Goal: Task Accomplishment & Management: Manage account settings

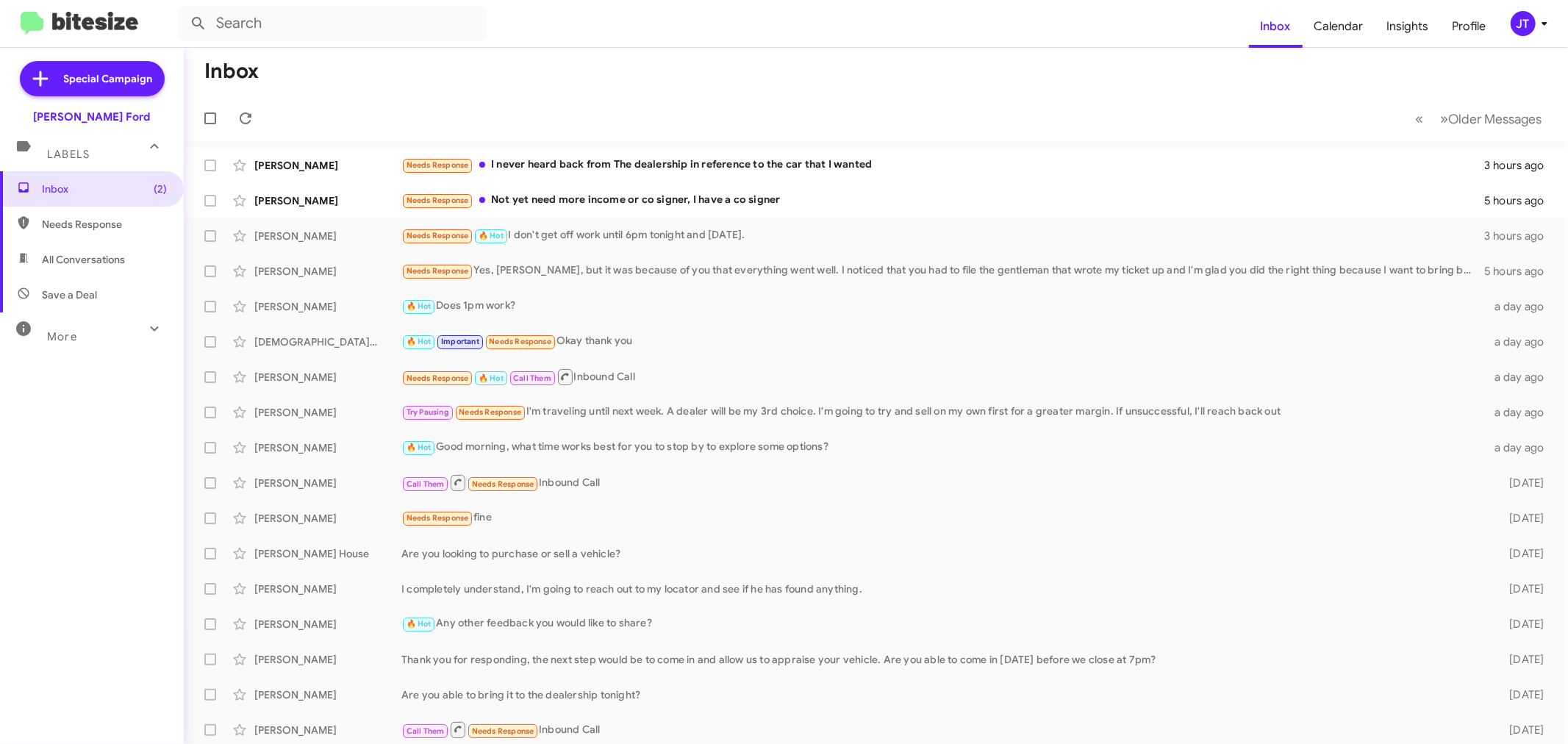
click at [1524, 17] on div "JT" at bounding box center [1523, 23] width 25 height 25
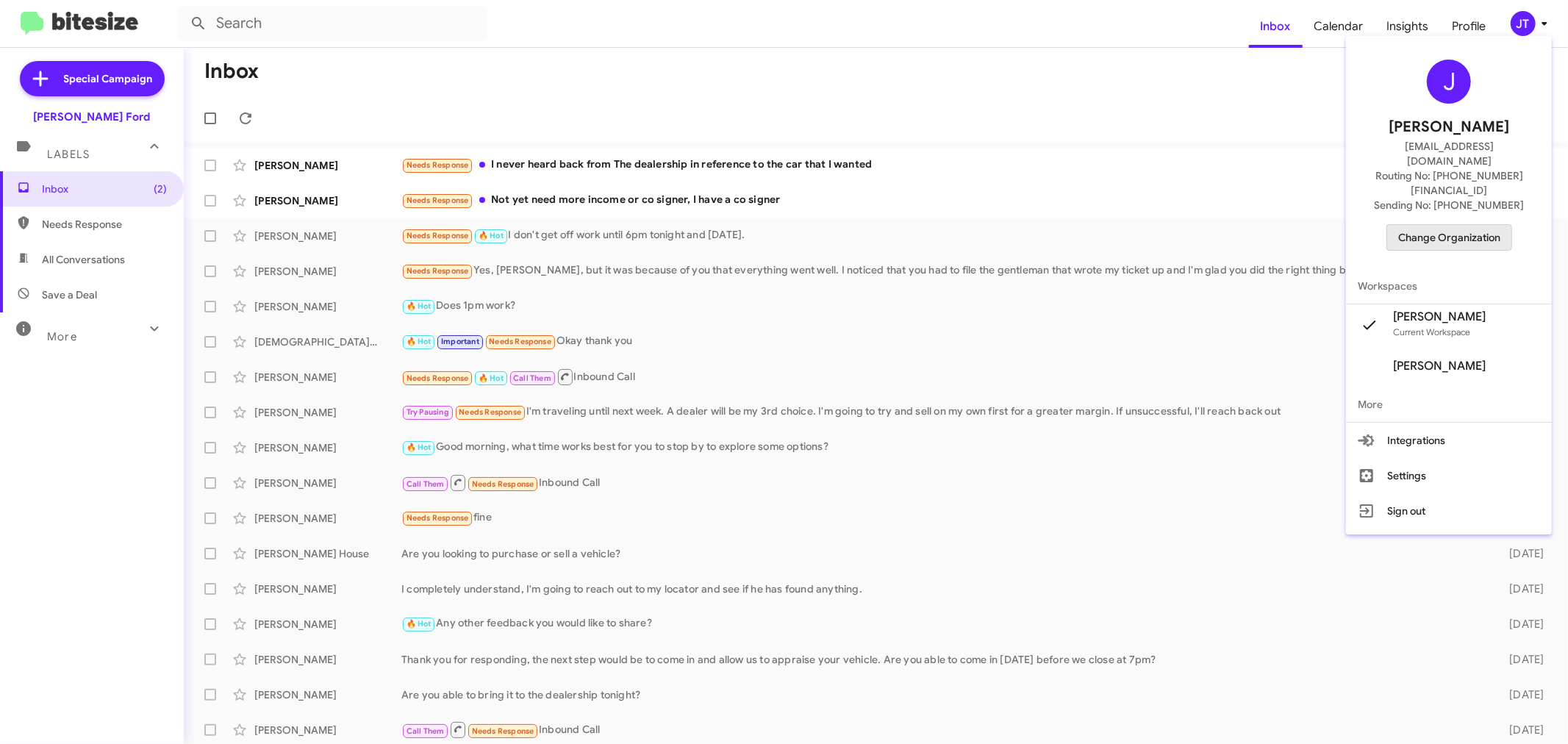
click at [1459, 226] on span "Change Organization" at bounding box center [1449, 238] width 102 height 25
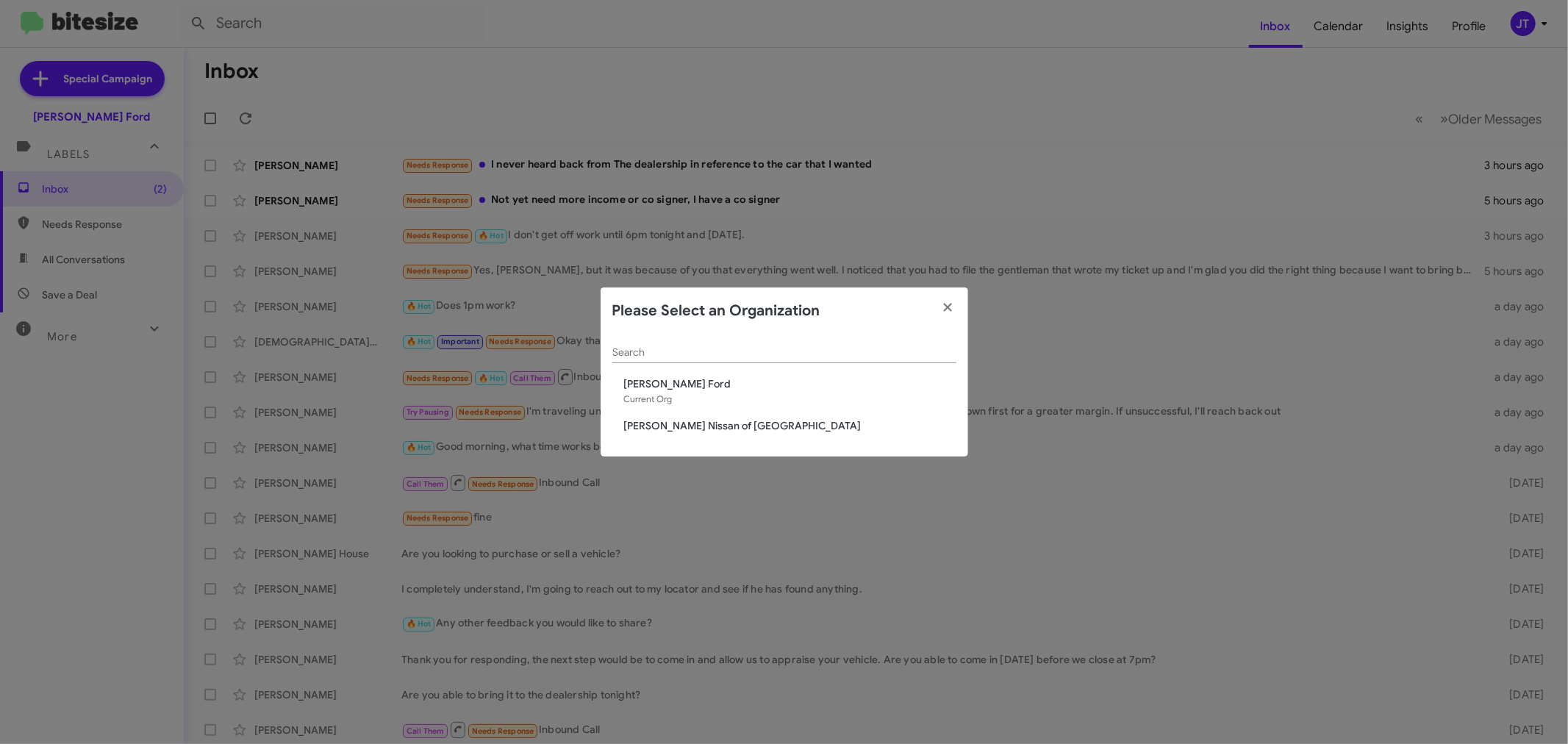
click at [723, 430] on span "[PERSON_NAME] Nissan of [GEOGRAPHIC_DATA]" at bounding box center [790, 426] width 333 height 15
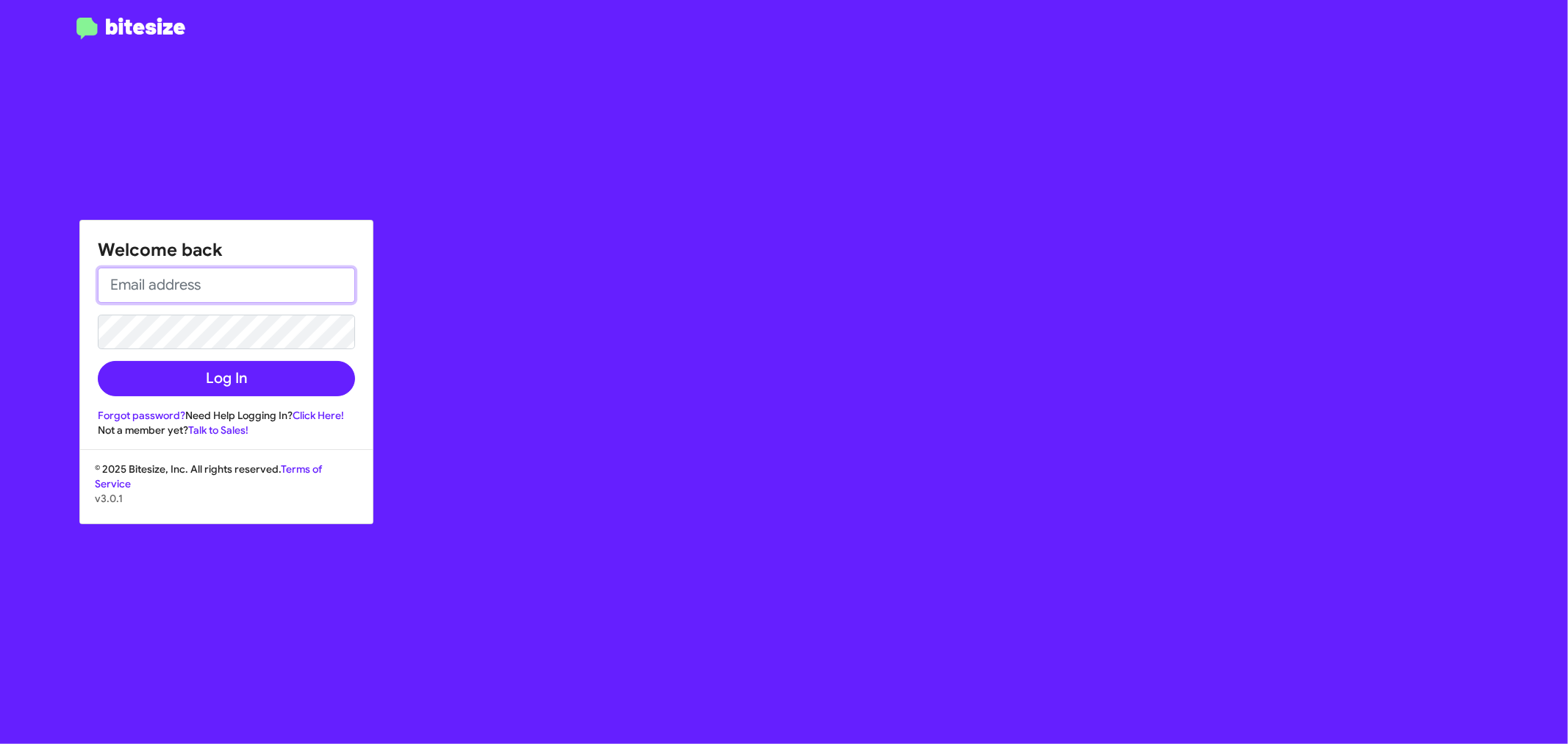
type input "[EMAIL_ADDRESS][DOMAIN_NAME]"
click at [188, 392] on button "Log In" at bounding box center [226, 379] width 258 height 35
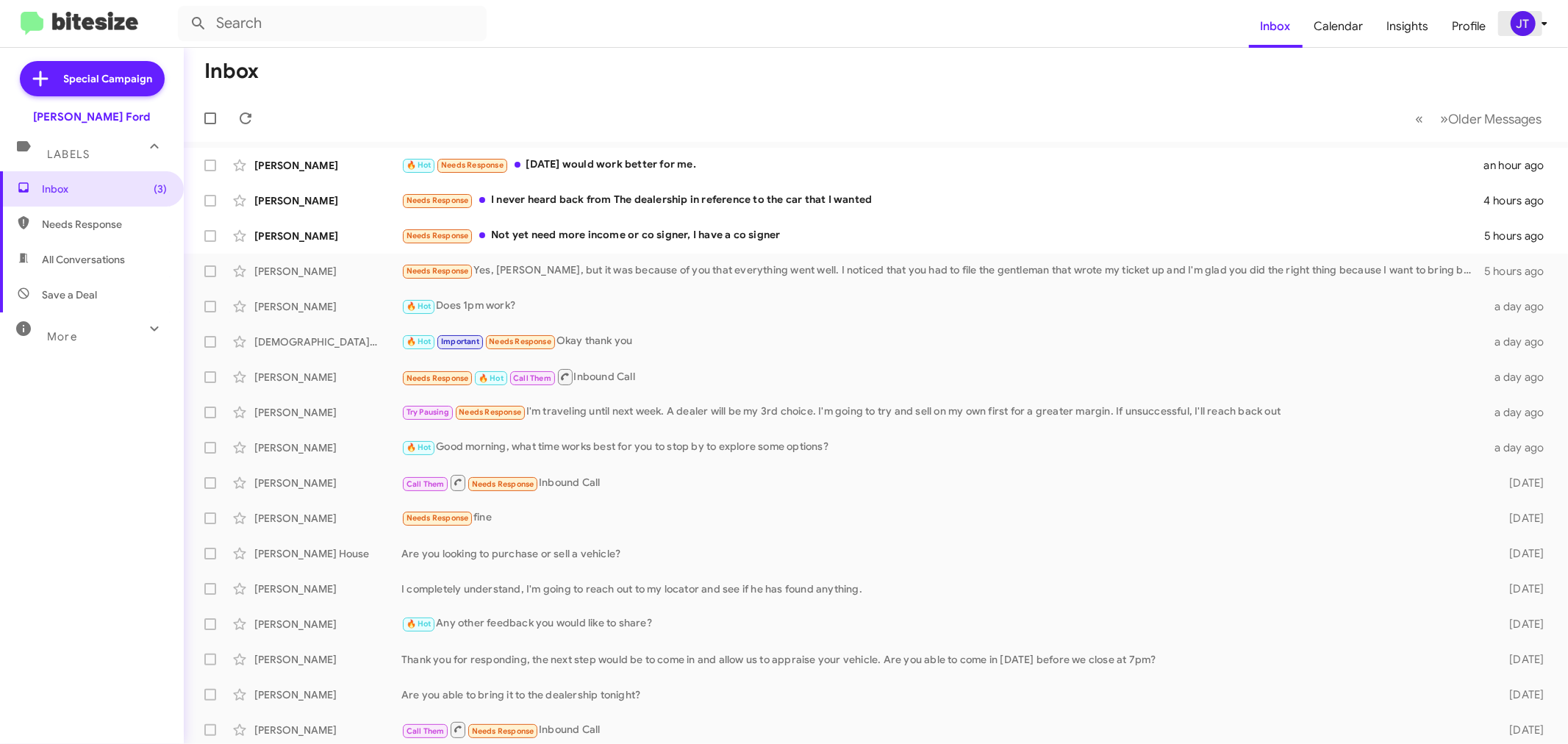
click at [1527, 25] on div "JT" at bounding box center [1523, 23] width 25 height 25
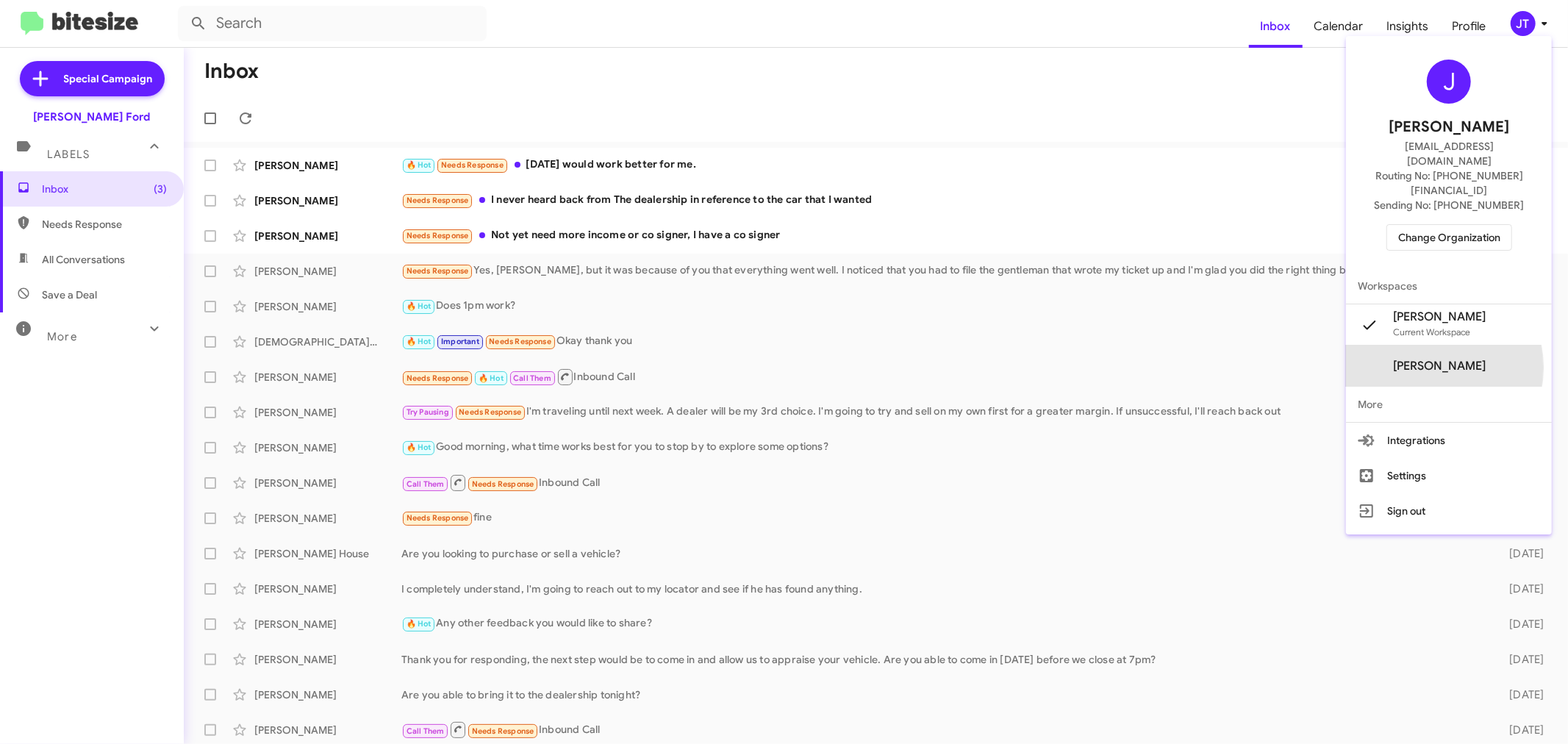
click at [1425, 359] on span "[PERSON_NAME]" at bounding box center [1439, 366] width 93 height 15
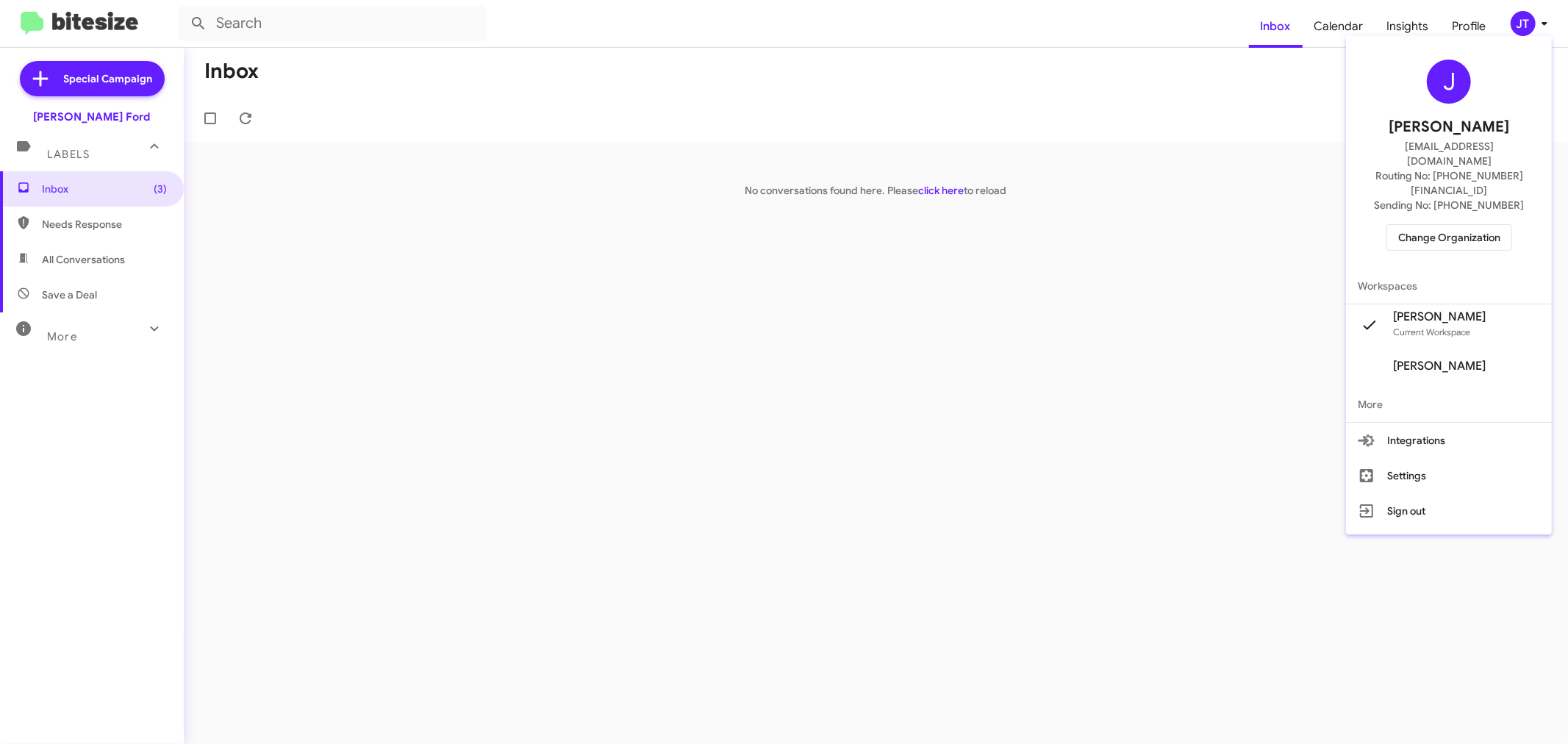
click at [1447, 226] on span "Change Organization" at bounding box center [1449, 238] width 102 height 25
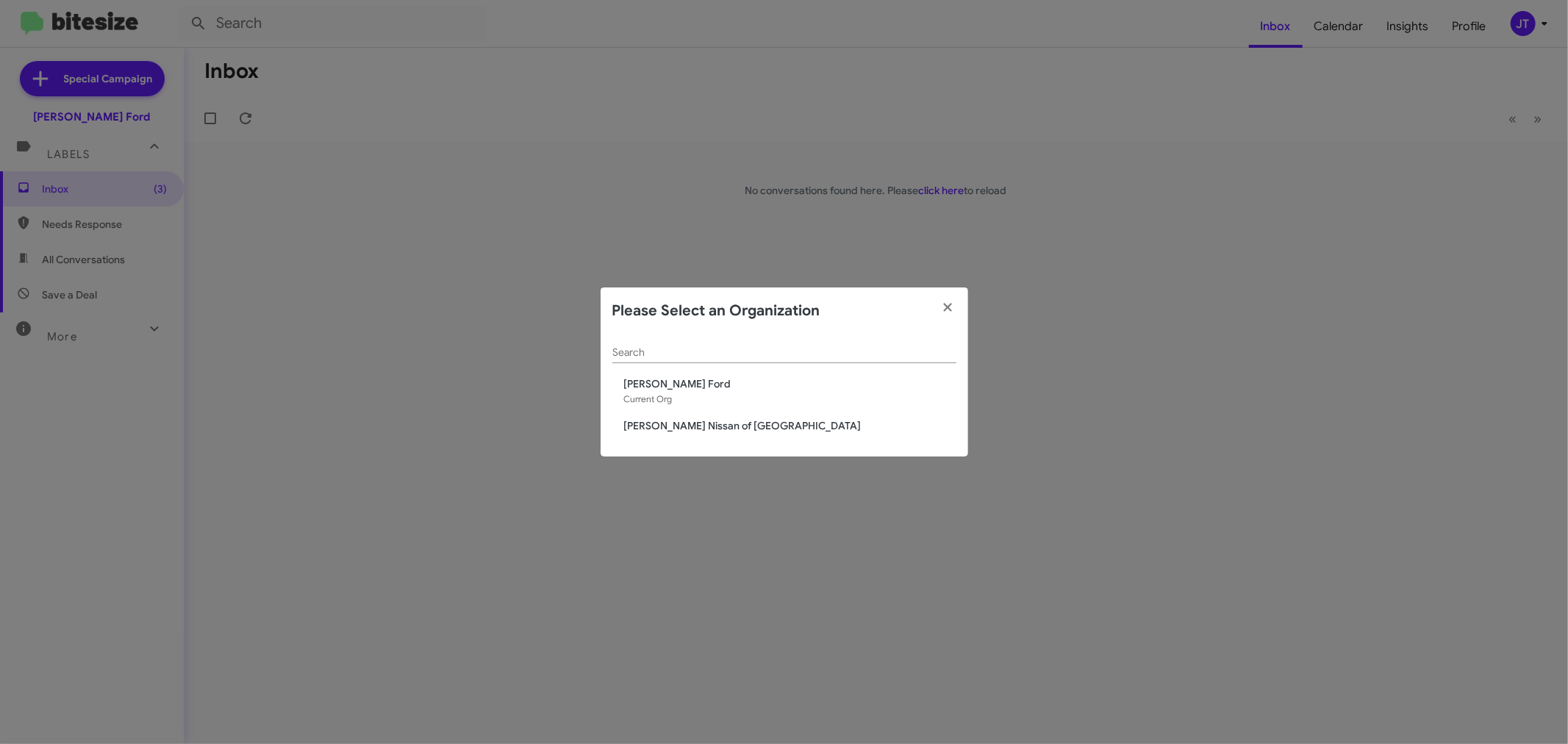
click at [697, 424] on span "[PERSON_NAME] Nissan of [GEOGRAPHIC_DATA]" at bounding box center [790, 426] width 333 height 15
